Goal: Information Seeking & Learning: Learn about a topic

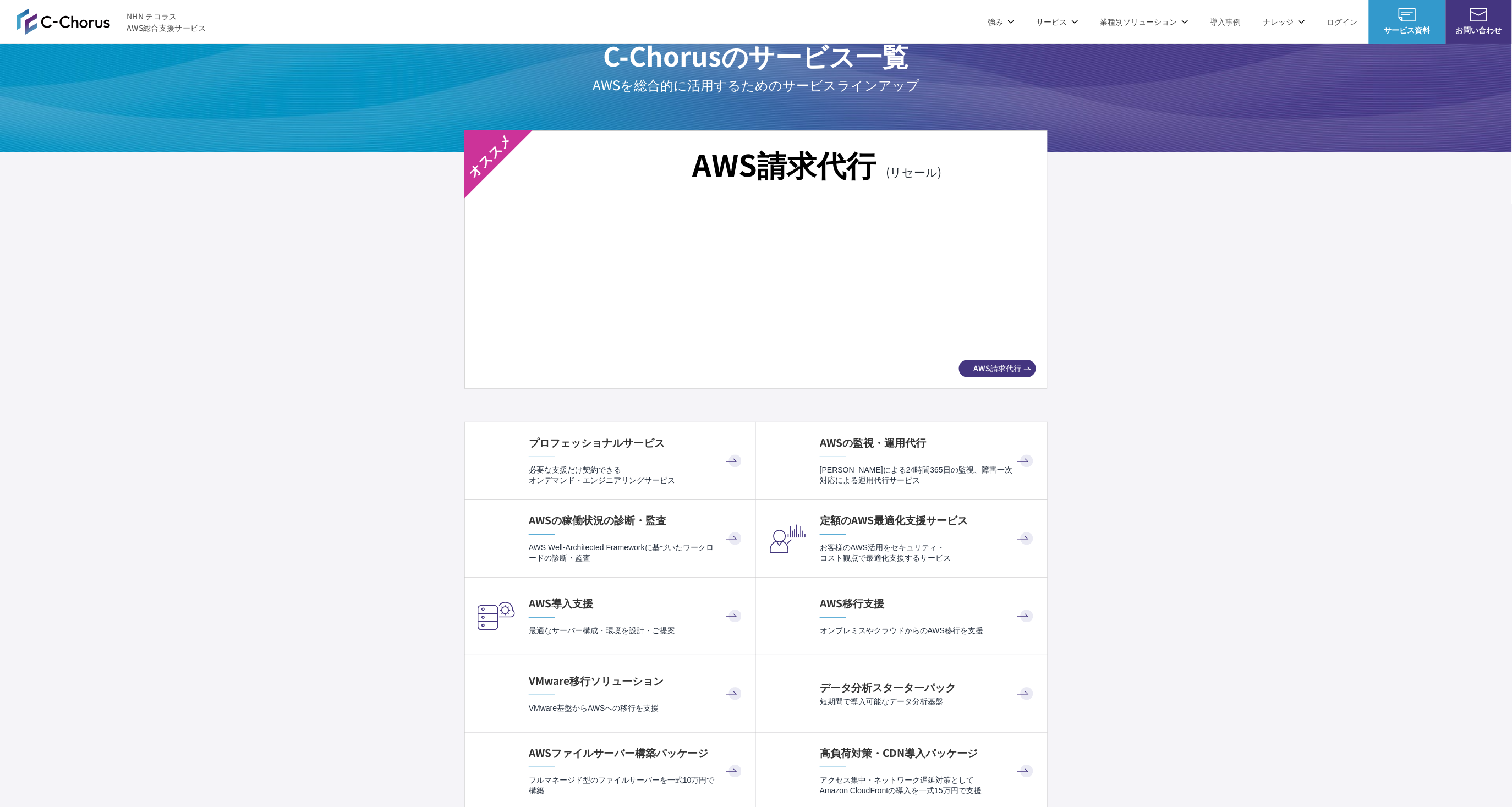
scroll to position [1871, 0]
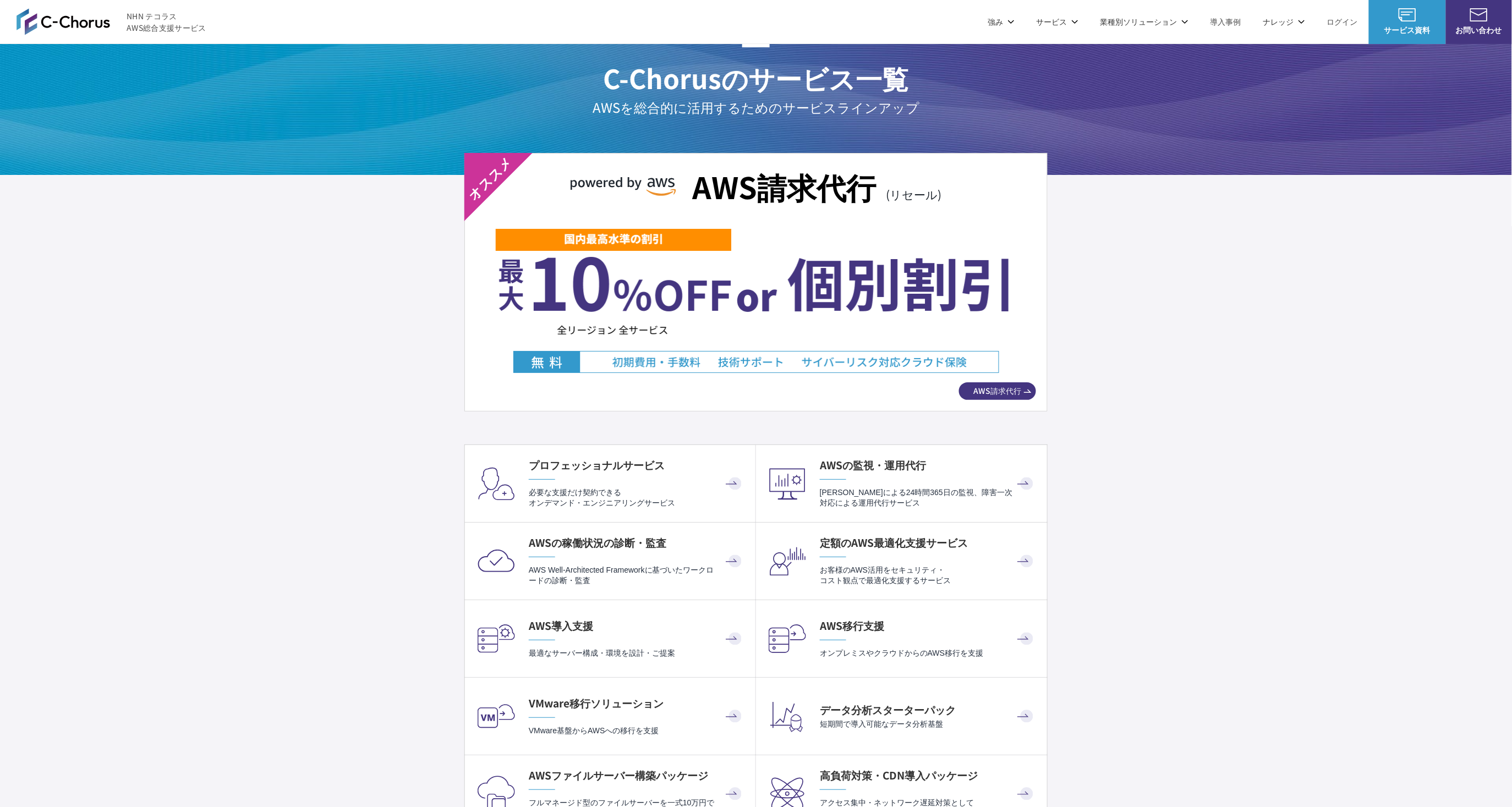
click at [887, 380] on div "AWS請求代行 (リセール) AWS請求代行" at bounding box center [756, 282] width 583 height 258
